Goal: Information Seeking & Learning: Learn about a topic

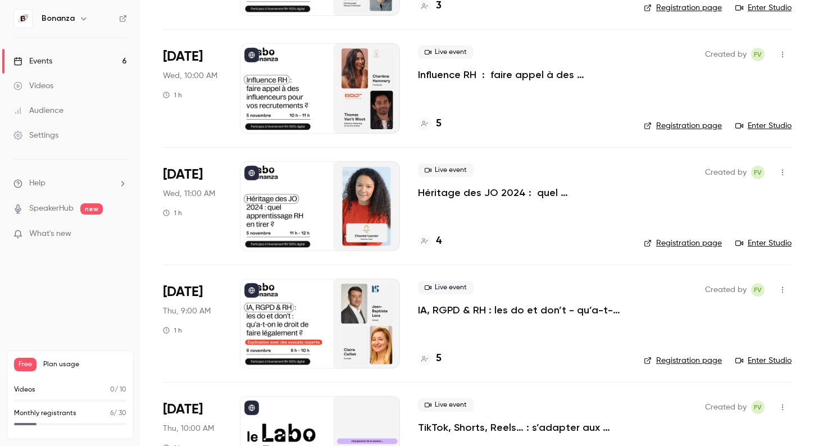
scroll to position [172, 0]
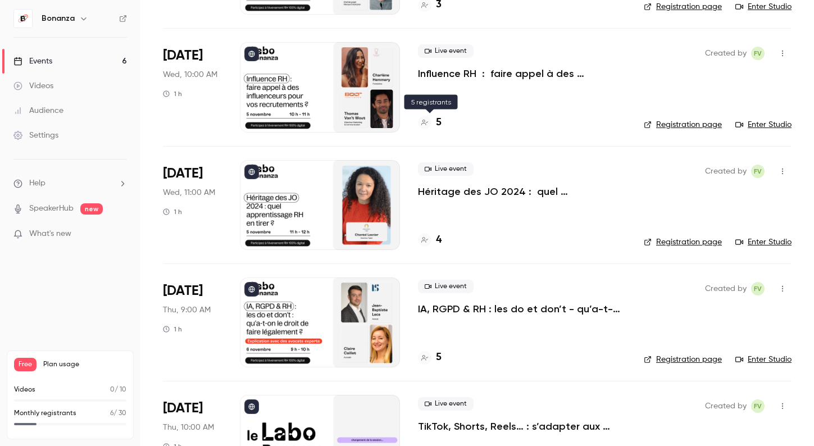
click at [421, 118] on div at bounding box center [424, 122] width 13 height 13
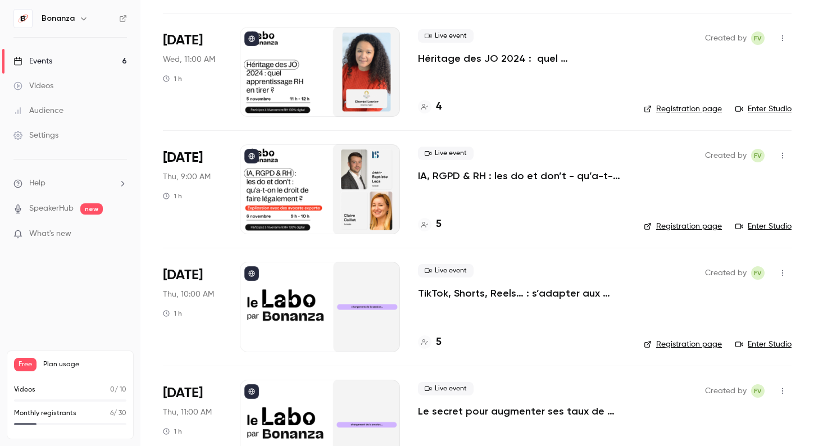
scroll to position [349, 0]
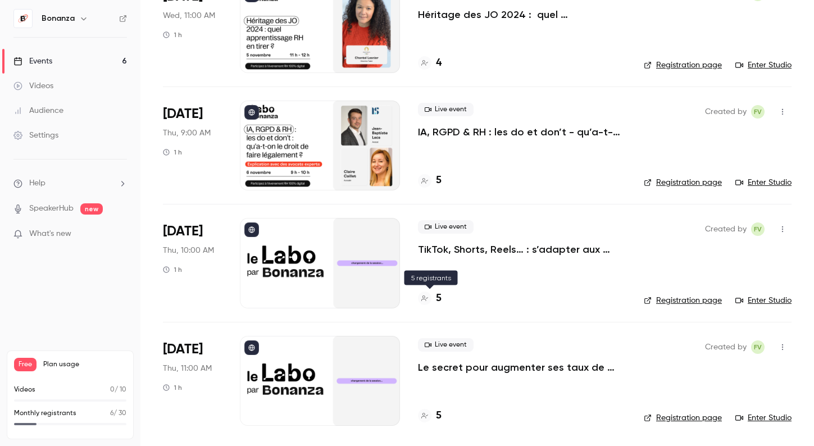
click at [426, 297] on icon at bounding box center [424, 298] width 7 height 7
